Goal: Navigation & Orientation: Find specific page/section

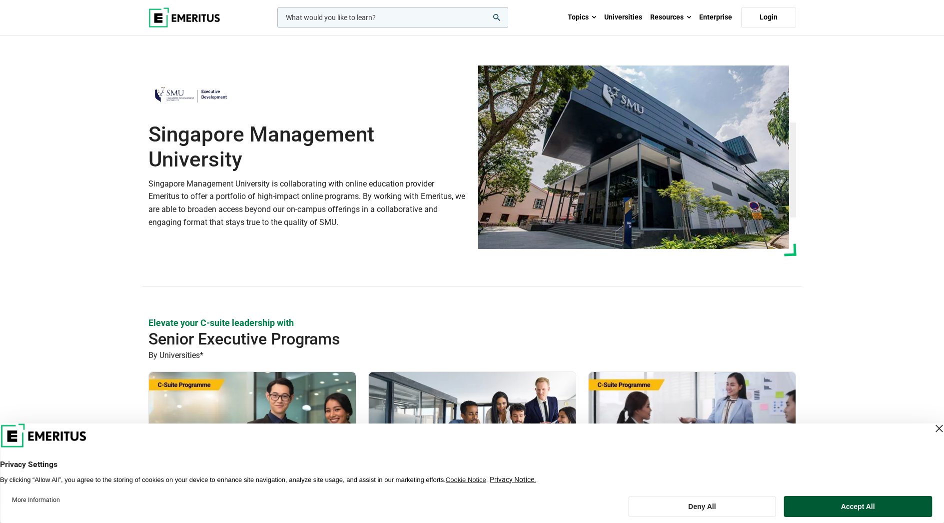
click at [850, 505] on button "Accept All" at bounding box center [858, 506] width 148 height 21
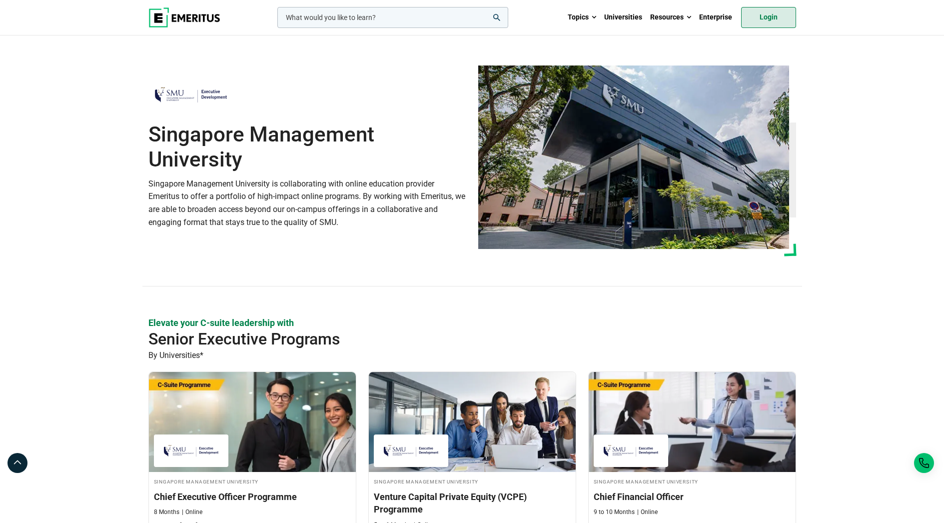
click at [769, 22] on link "Login" at bounding box center [768, 17] width 55 height 21
click at [768, 23] on link "Login" at bounding box center [768, 17] width 55 height 21
